Goal: Submit feedback/report problem

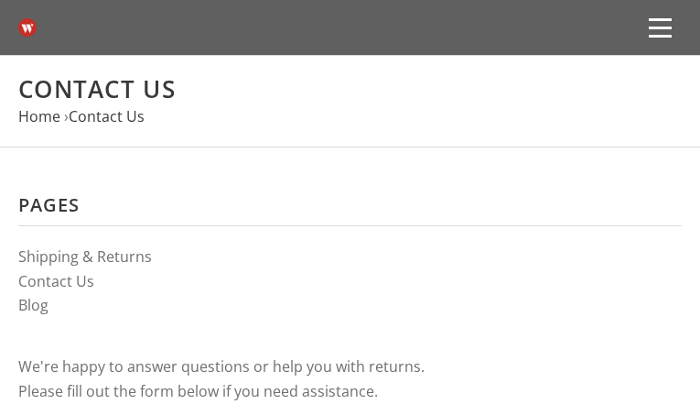
type input "YzHdtCJPYQEhK"
type input "[EMAIL_ADDRESS][DOMAIN_NAME]"
type input "poytLpfqYnpzq"
type input "5166808453"
type input "KgGltGgZKhMpQoI"
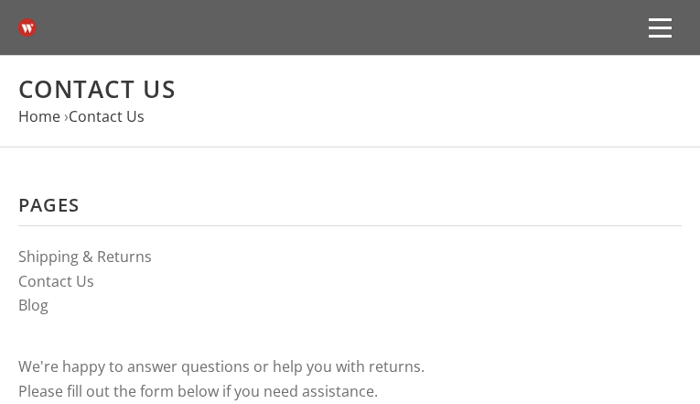
type input "qwwxWfaH"
type input "cxdYEMABWAabwFt"
type input "[EMAIL_ADDRESS][DOMAIN_NAME]"
type input "epRvPyPpjB"
type input "9415298799"
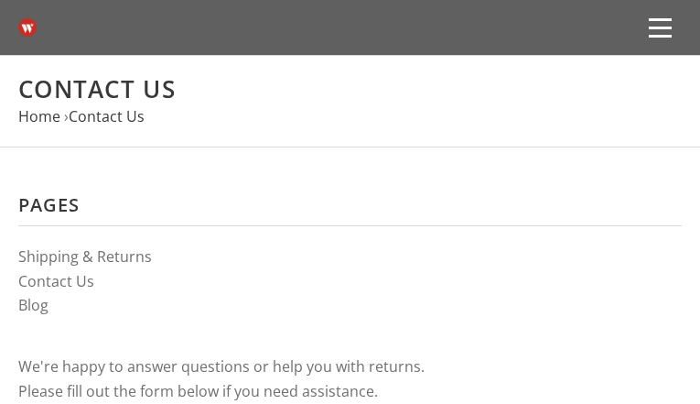
type input "TUsdyPClHwpnW"
type input "xczxvOhmzfJiWQ"
